Goal: Find specific page/section: Find specific page/section

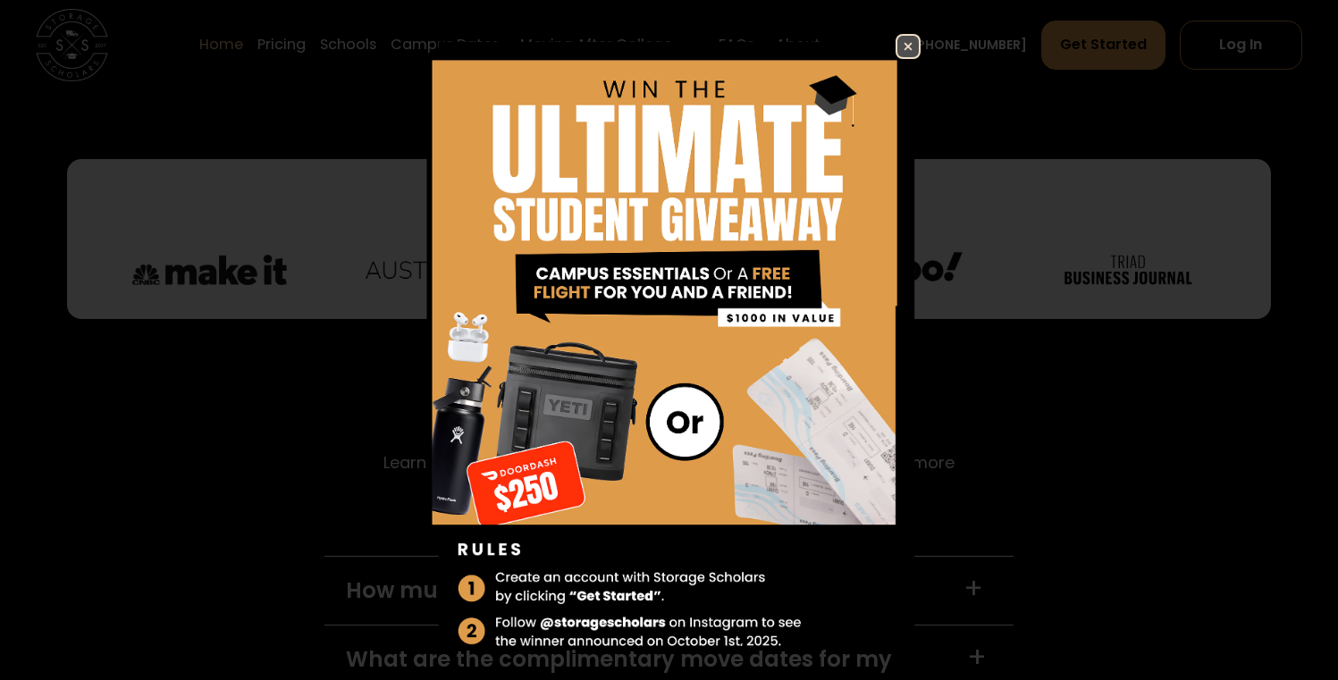
click at [903, 40] on img at bounding box center [908, 46] width 21 height 21
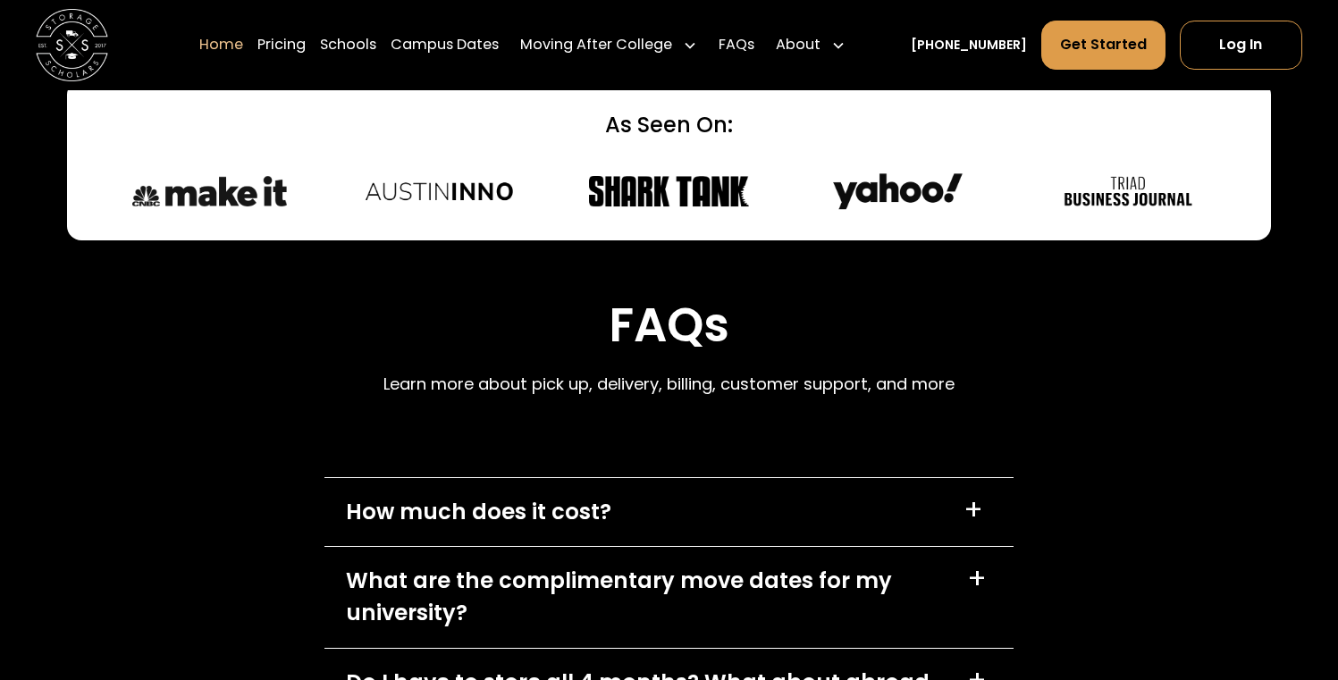
scroll to position [4175, 0]
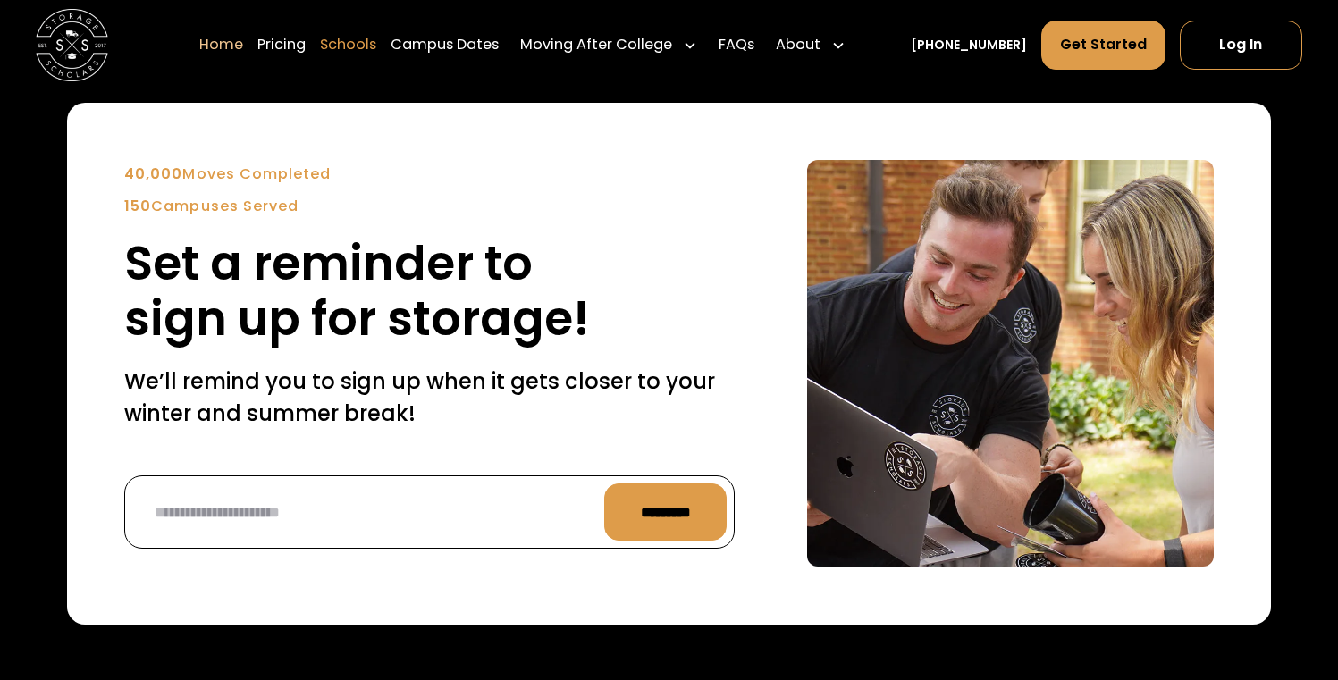
click at [363, 53] on link "Schools" at bounding box center [348, 45] width 56 height 50
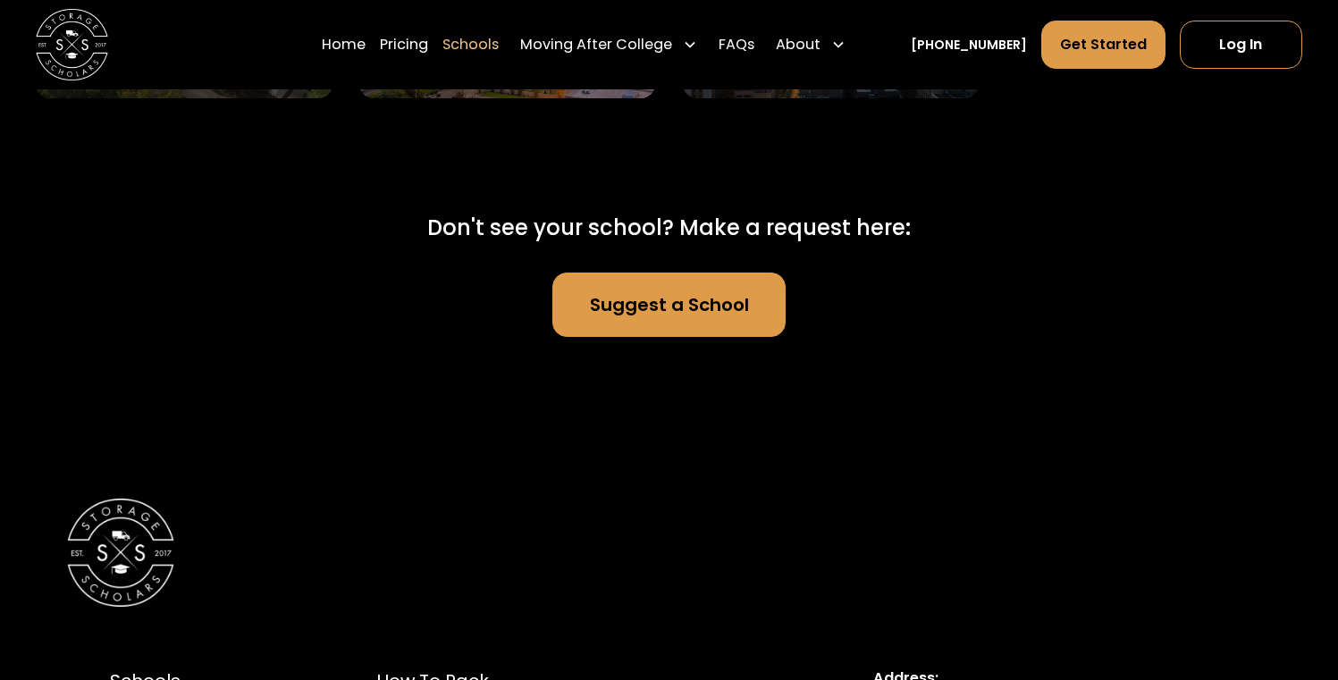
scroll to position [11405, 0]
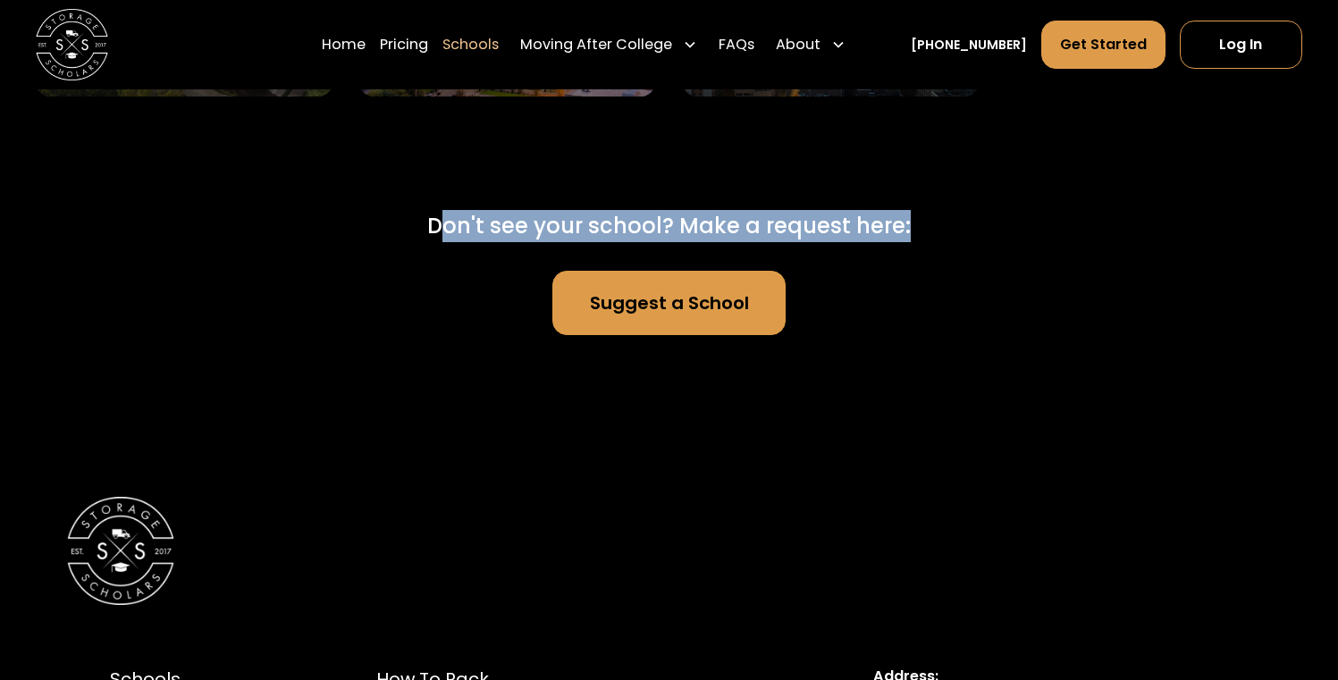
drag, startPoint x: 439, startPoint y: 209, endPoint x: 899, endPoint y: 224, distance: 459.8
click at [901, 224] on div "Don't see your school? Make a request here:" at bounding box center [669, 226] width 484 height 32
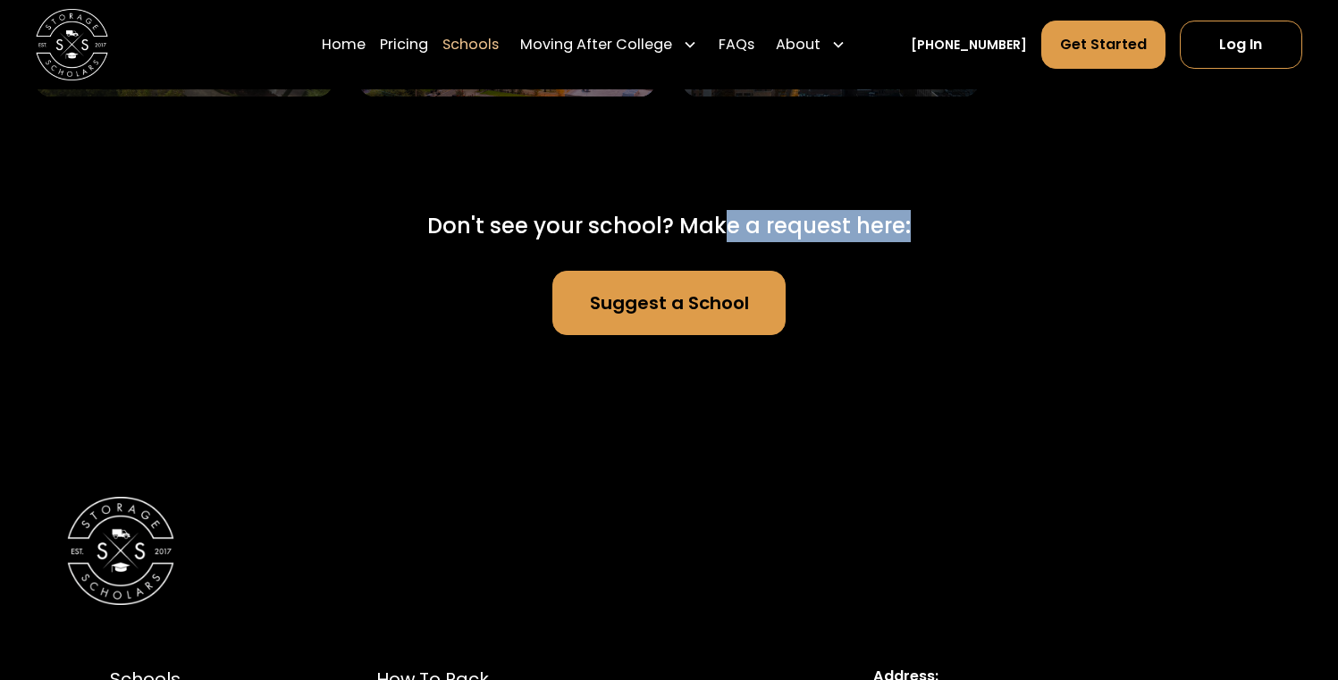
drag, startPoint x: 727, startPoint y: 224, endPoint x: 1053, endPoint y: 223, distance: 326.3
click at [1053, 223] on div "Don't see your school? Make a request here: Suggest a School" at bounding box center [669, 243] width 840 height 183
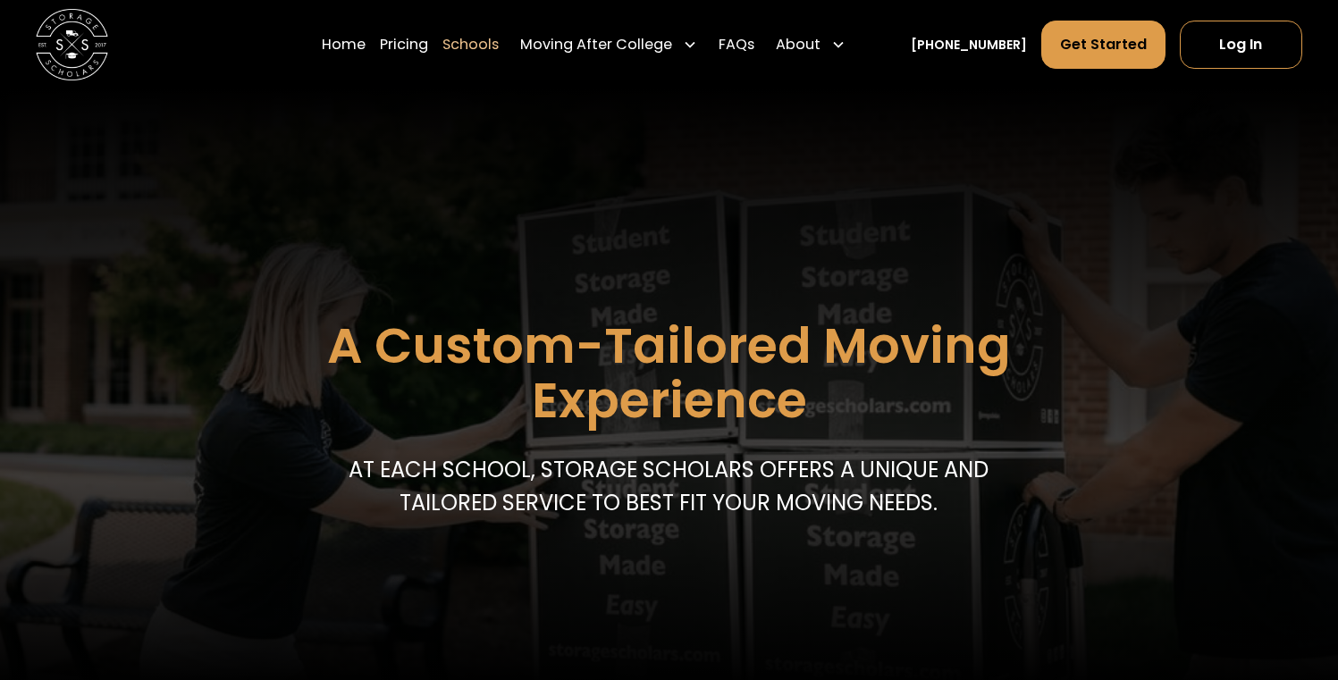
scroll to position [39, 0]
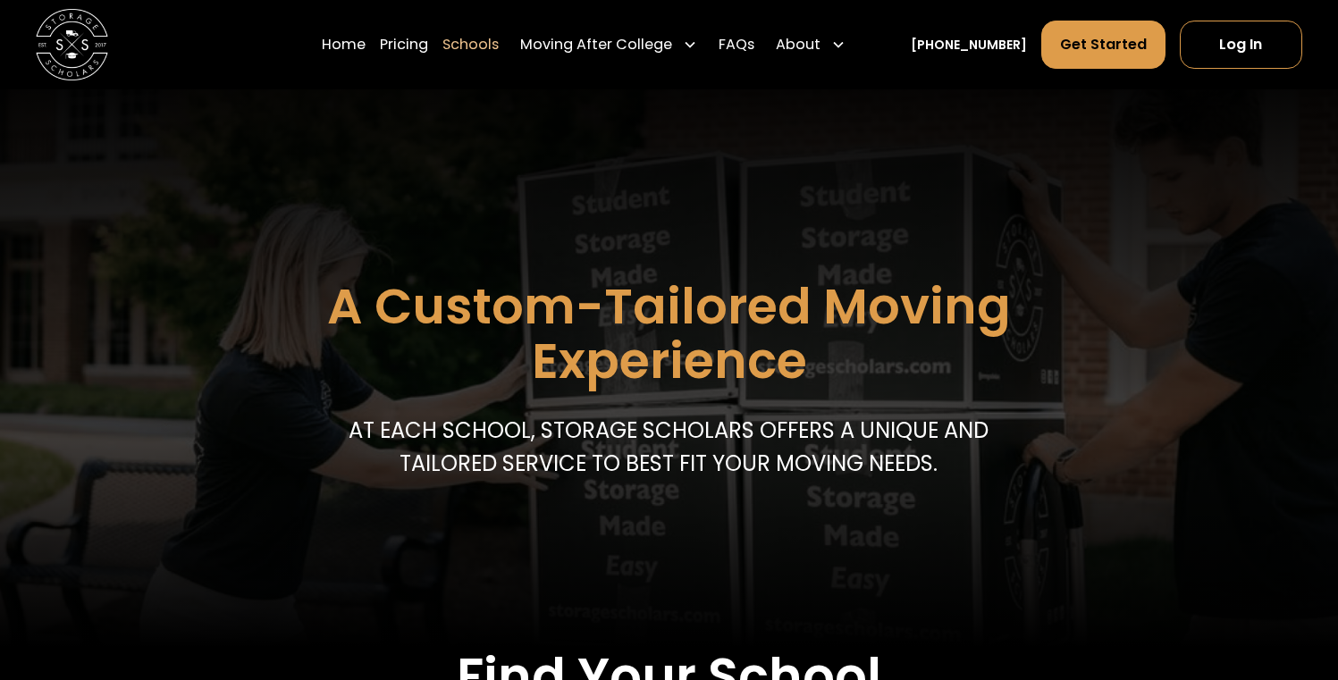
drag, startPoint x: 559, startPoint y: 423, endPoint x: 939, endPoint y: 453, distance: 381.2
click at [940, 452] on p "At each school, storage scholars offers a unique and tailored service to best f…" at bounding box center [669, 447] width 655 height 64
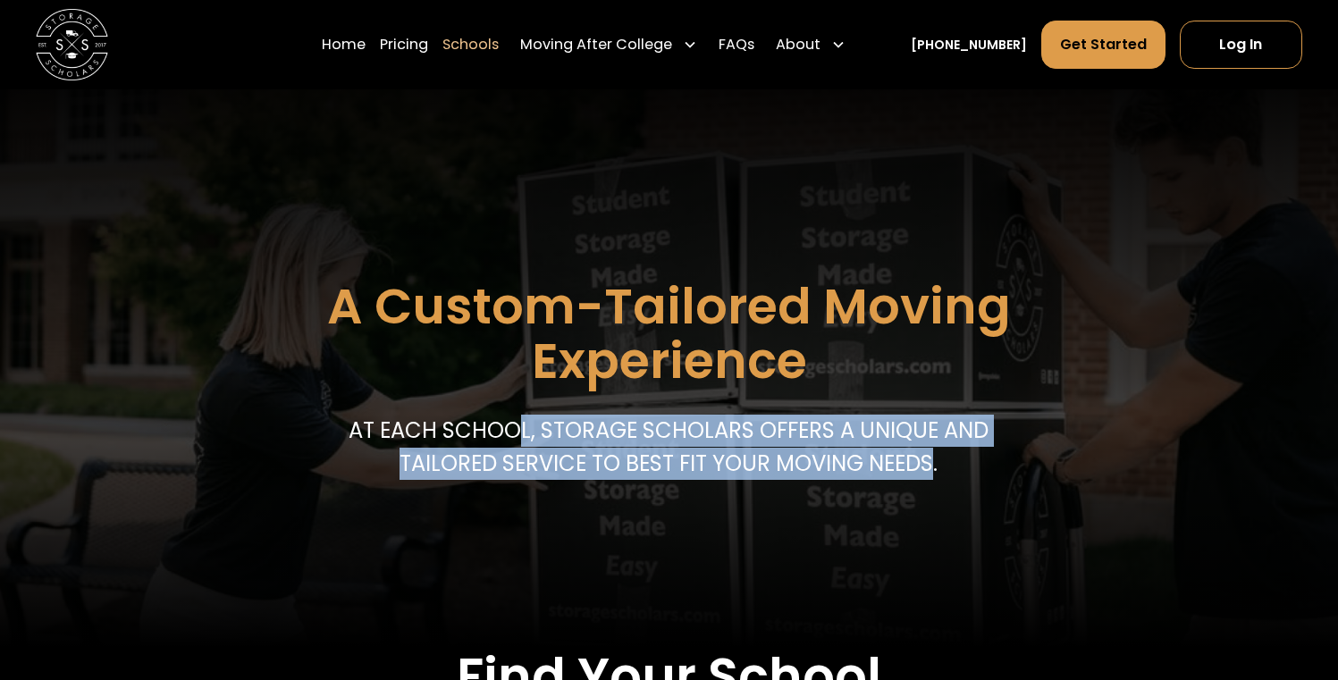
drag, startPoint x: 936, startPoint y: 459, endPoint x: 525, endPoint y: 425, distance: 412.7
click at [525, 425] on p "At each school, storage scholars offers a unique and tailored service to best f…" at bounding box center [669, 447] width 655 height 64
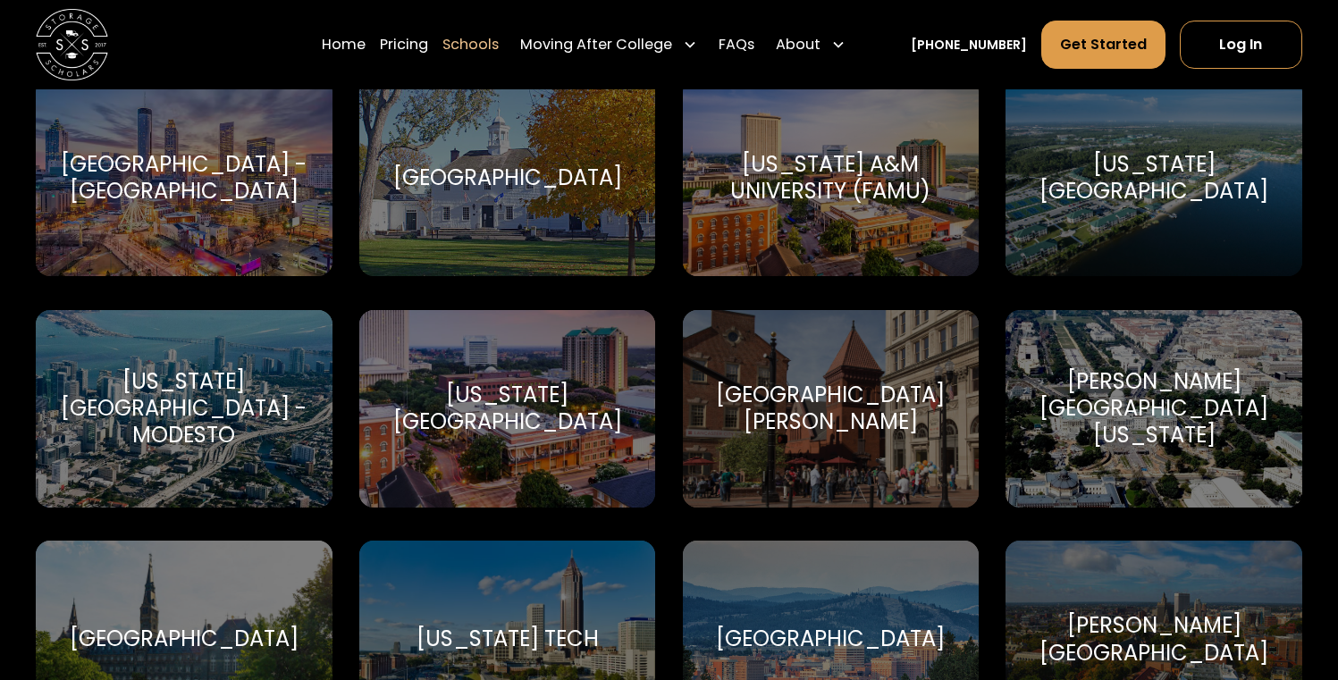
scroll to position [3407, 0]
